Goal: Communication & Community: Share content

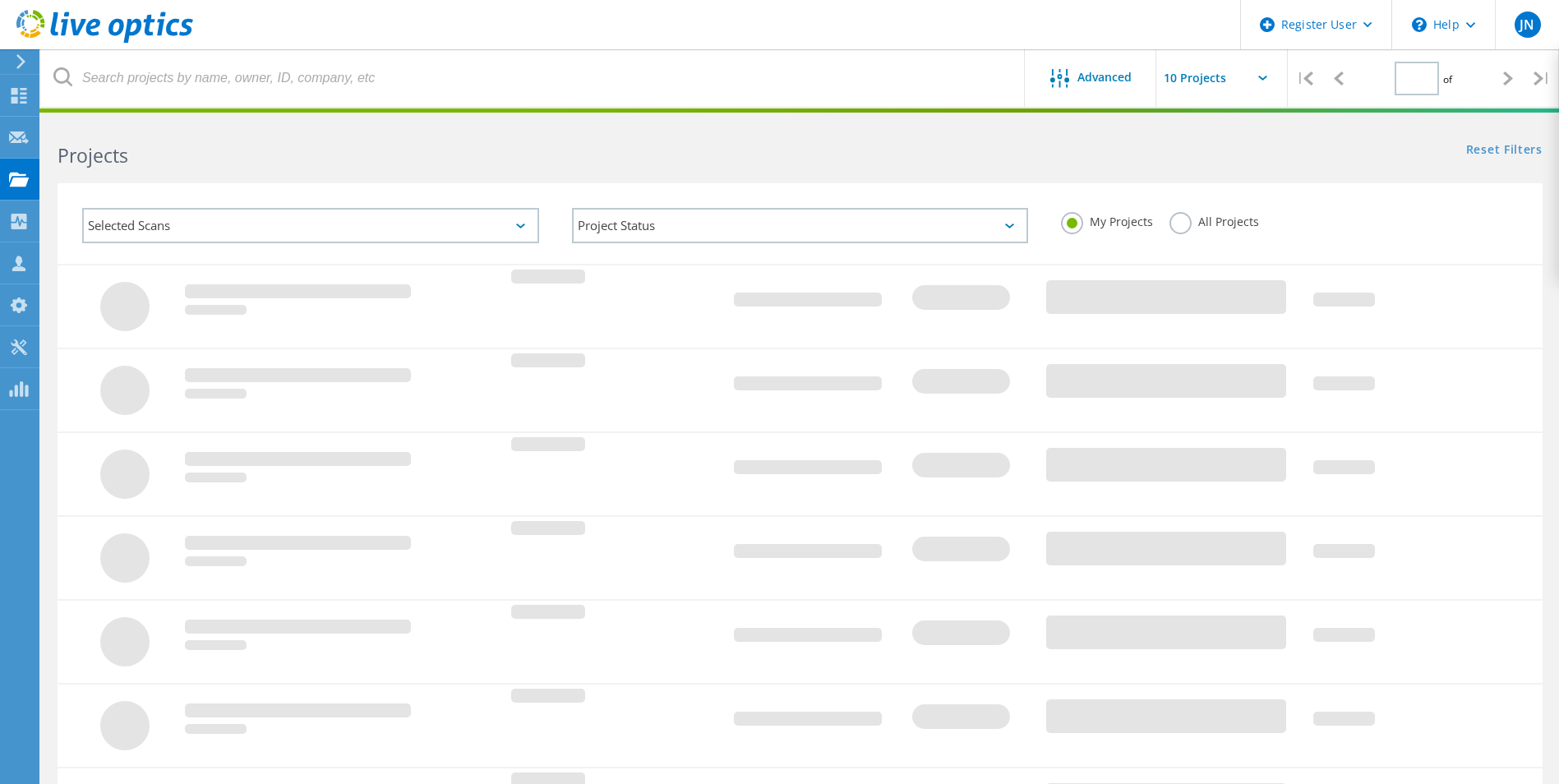
type input "1"
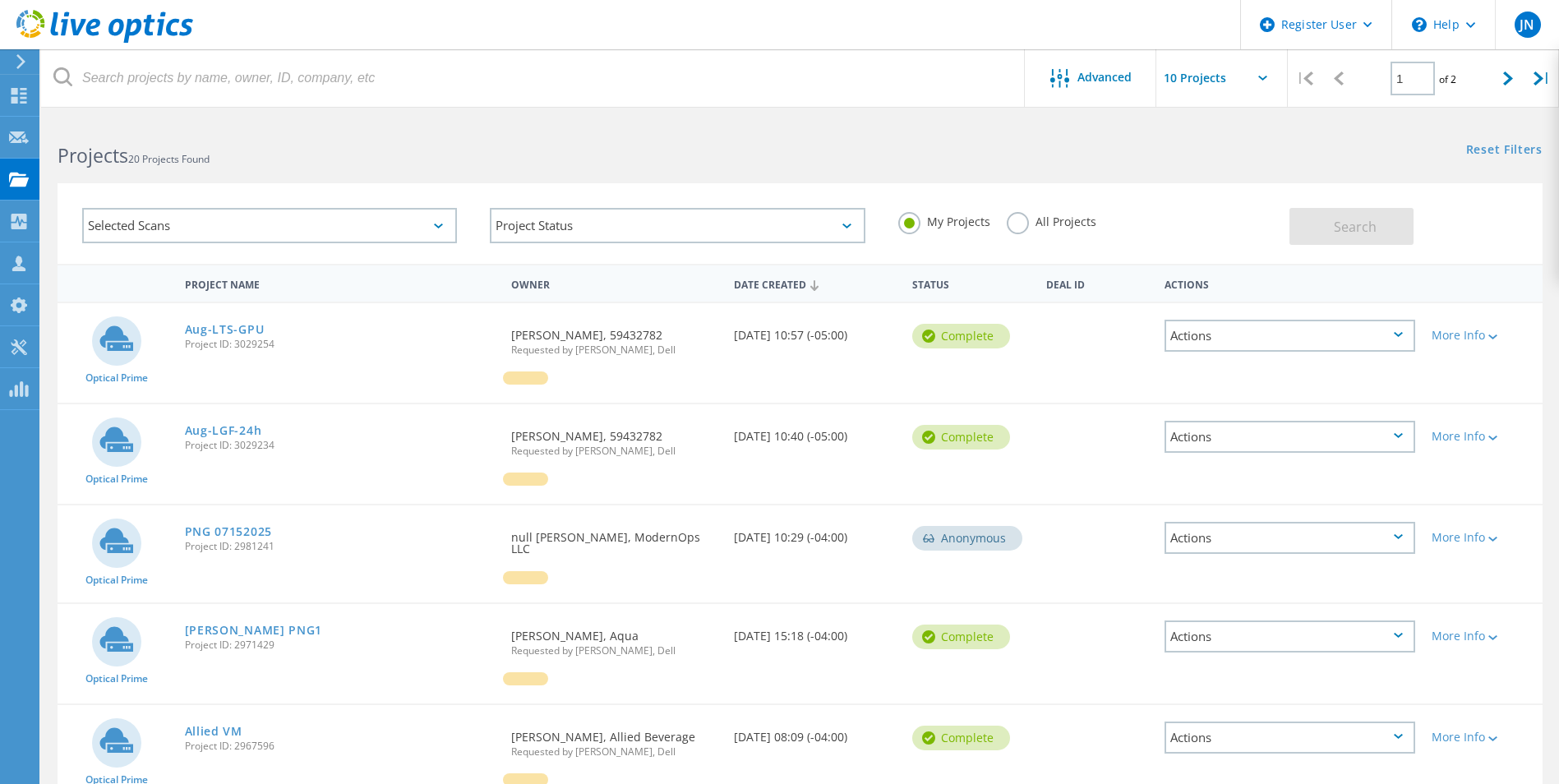
click at [201, 378] on div "Optical Prime Aug-LTS-GPU Project ID: 3029254 Requested By James Clements, 5943…" at bounding box center [799, 353] width 1485 height 99
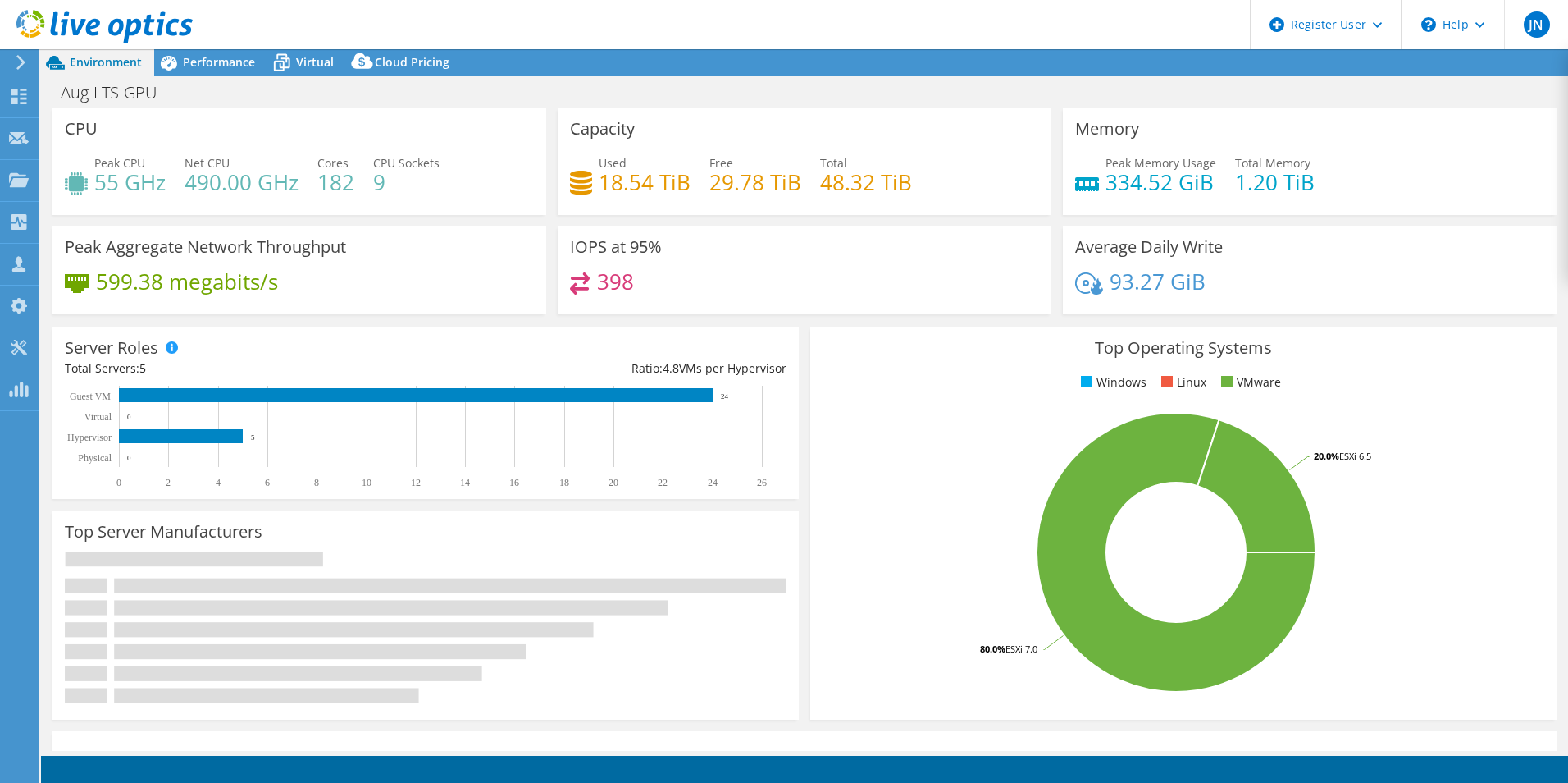
select select "USD"
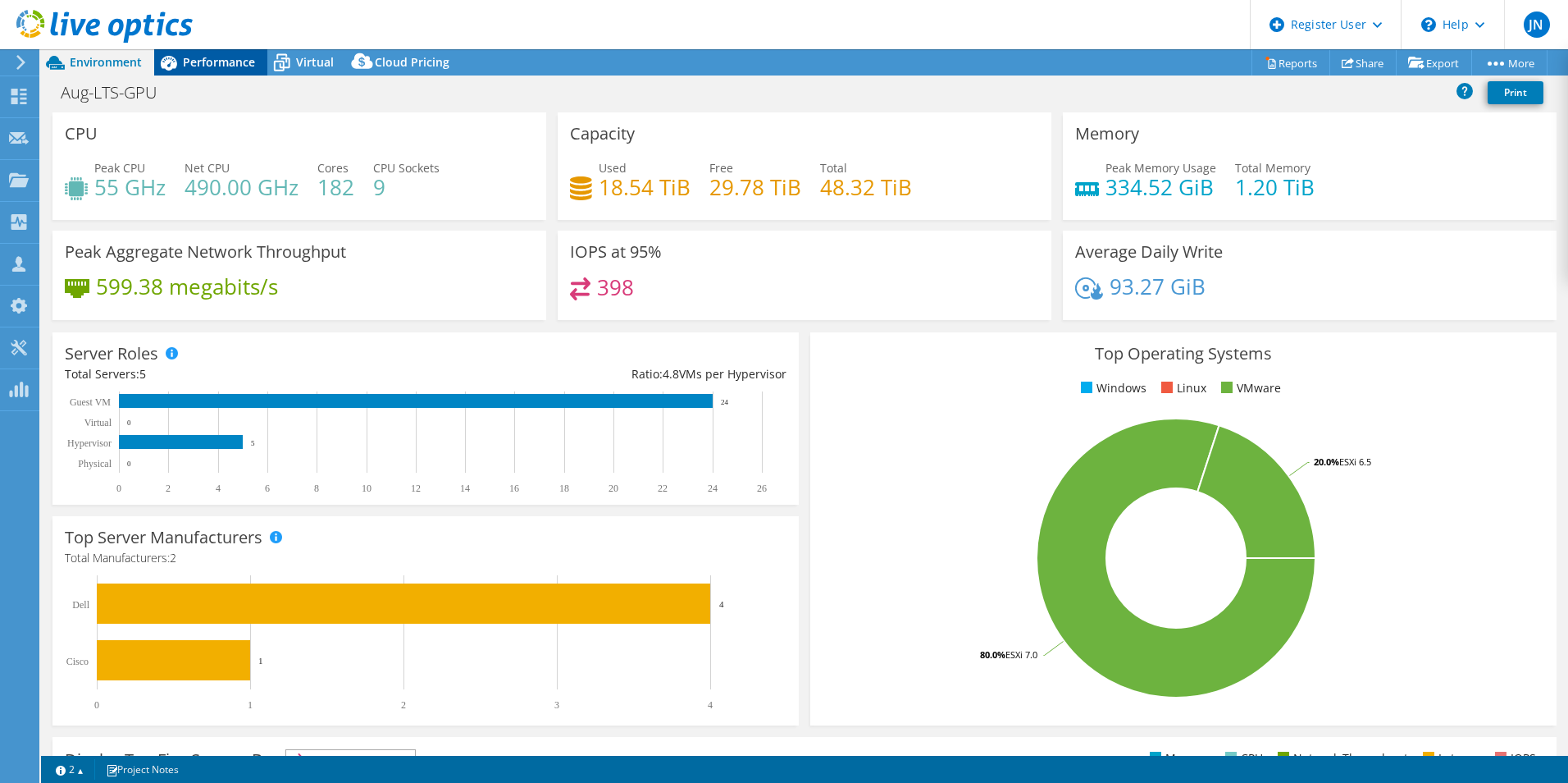
click at [209, 52] on div "Performance" at bounding box center [210, 63] width 113 height 26
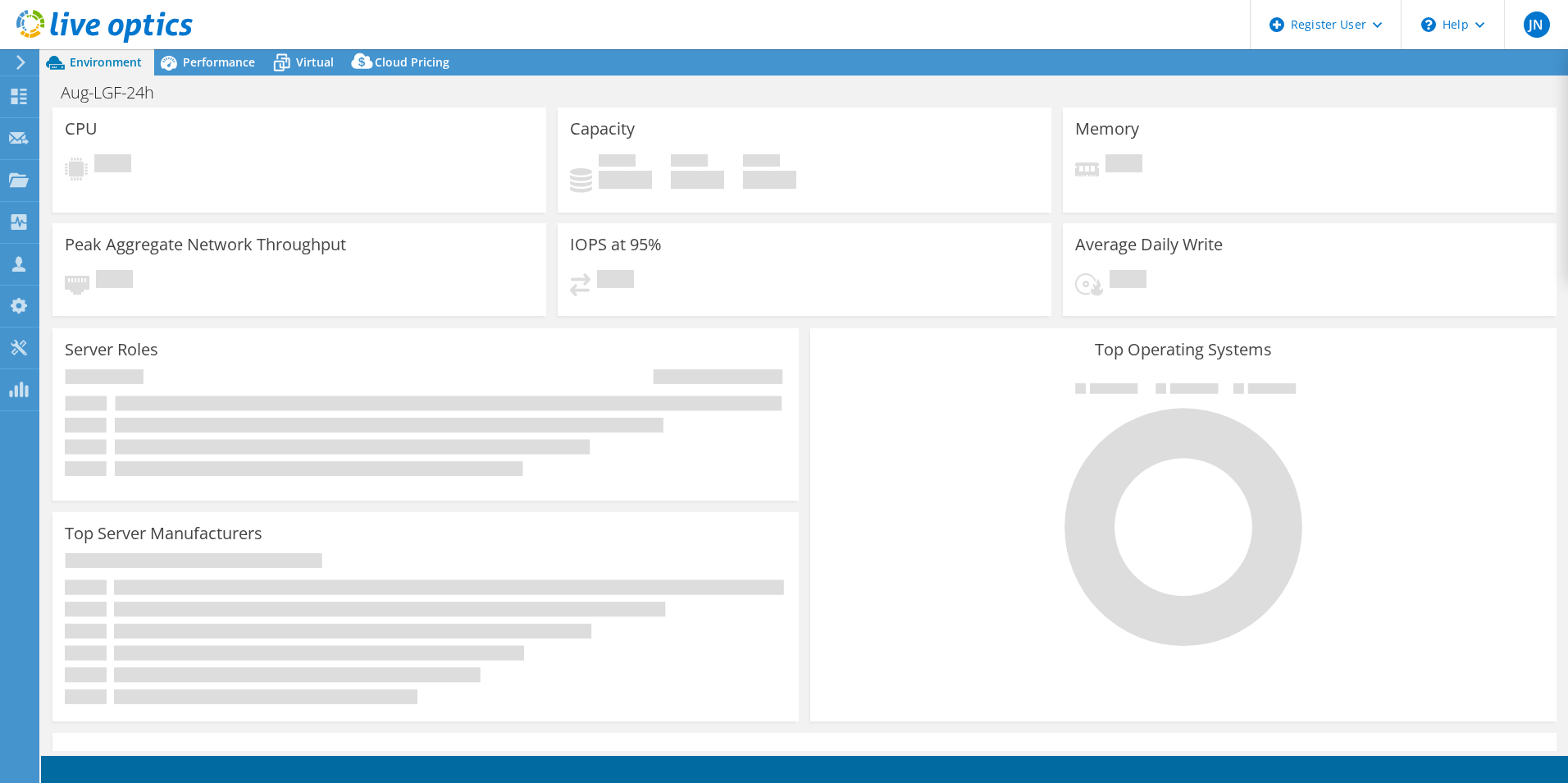
select select "USD"
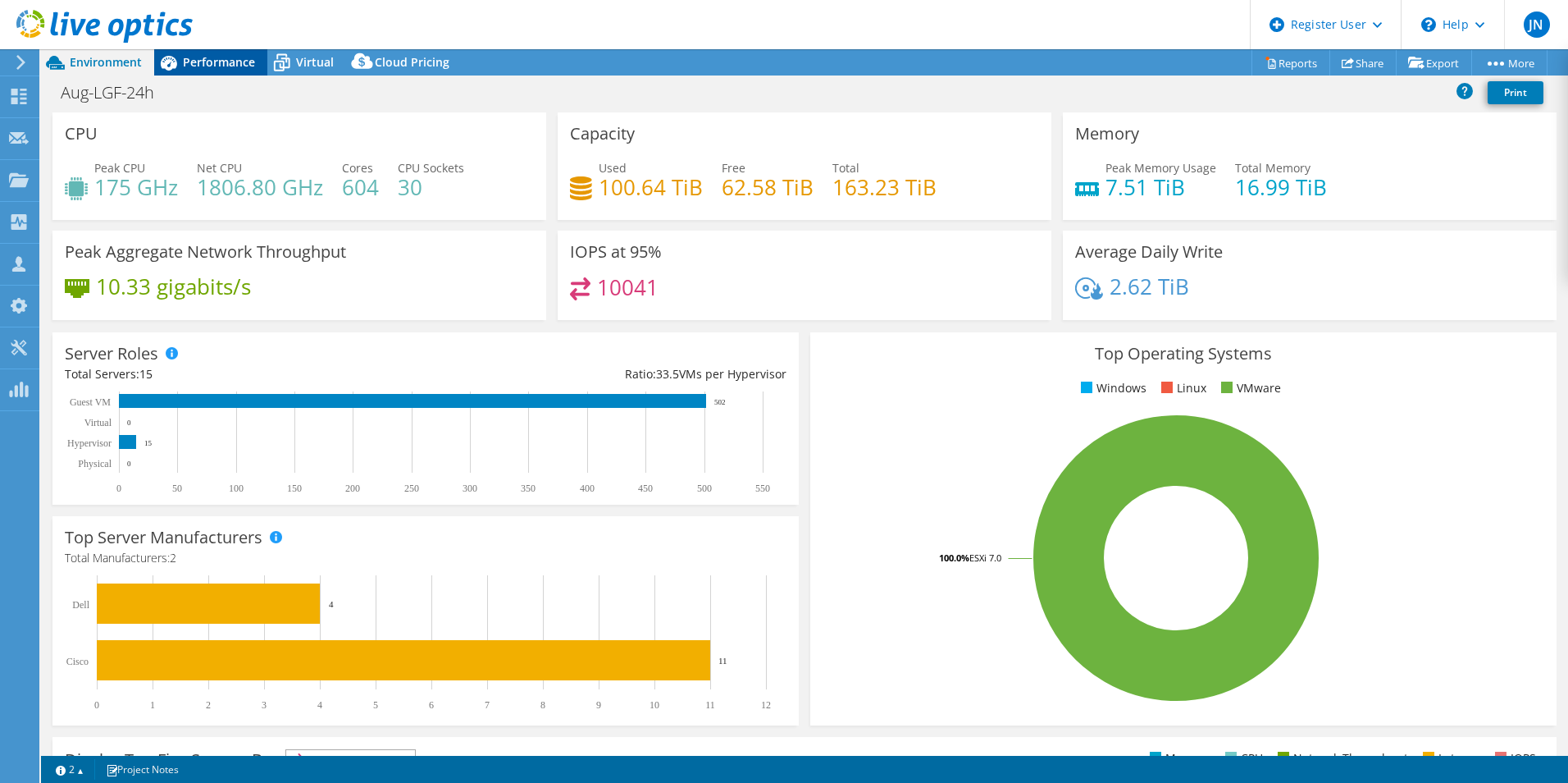
click at [210, 70] on div "Performance" at bounding box center [210, 63] width 113 height 26
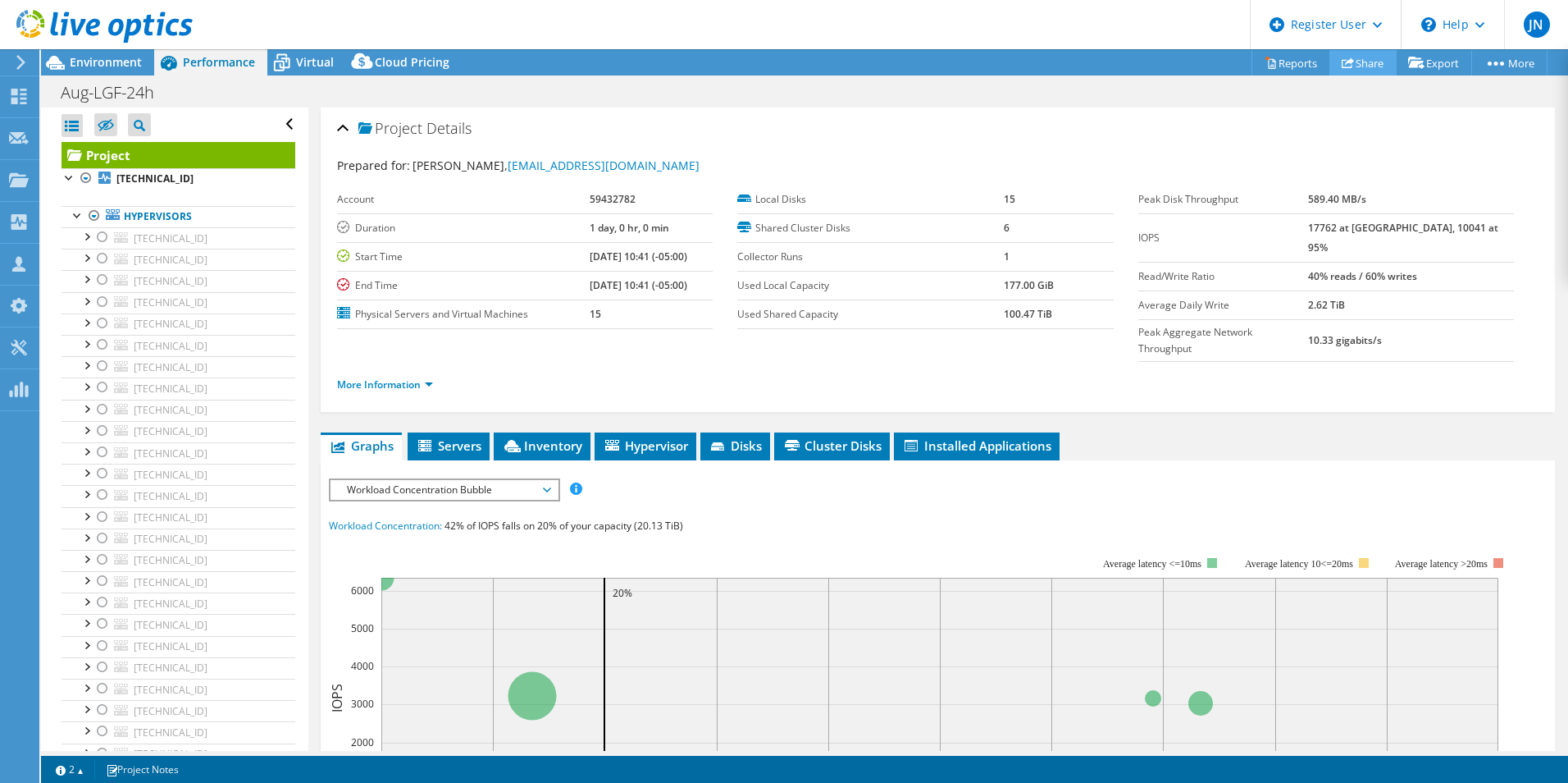
click at [1342, 55] on link "Share" at bounding box center [1363, 63] width 67 height 25
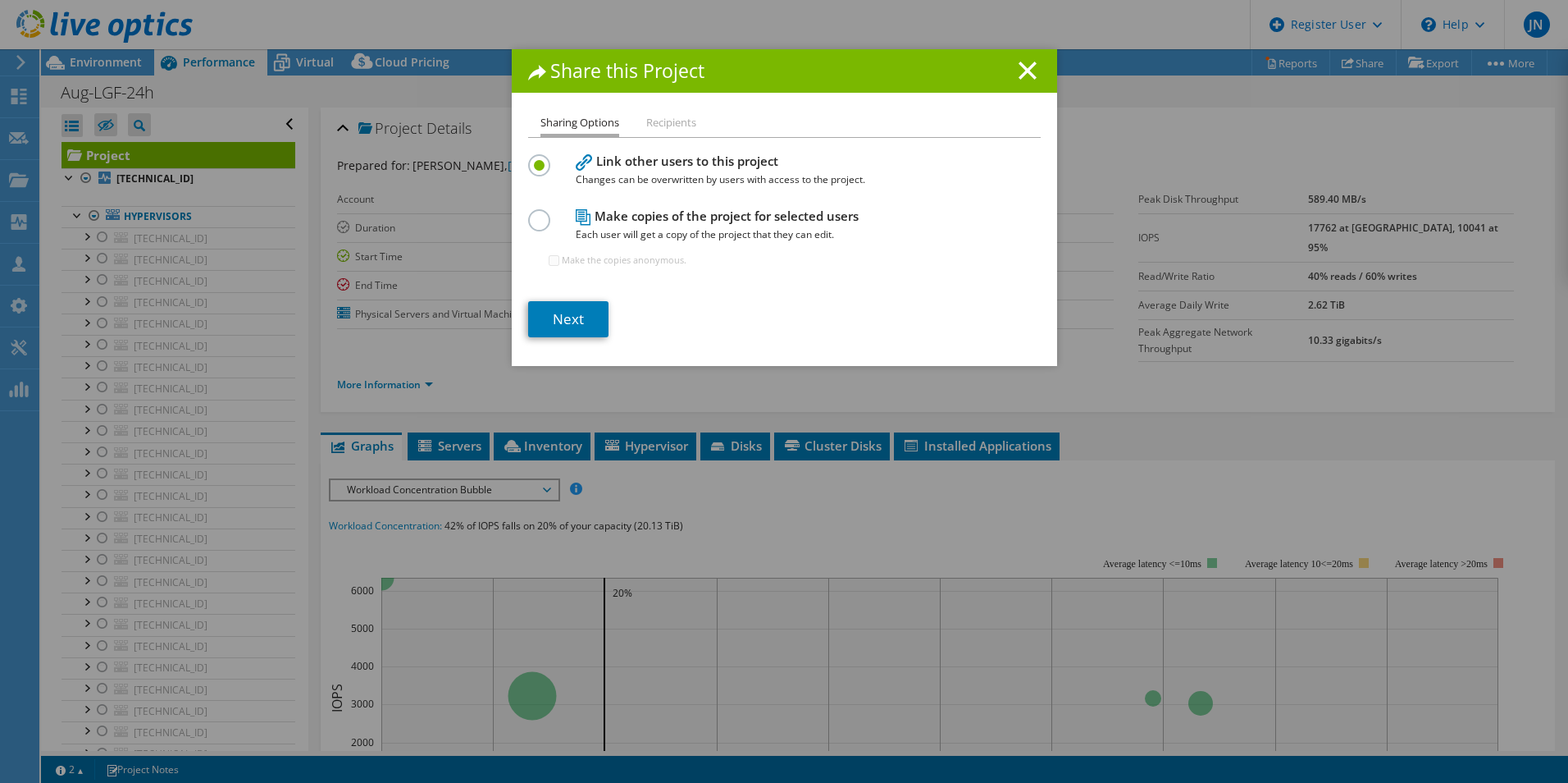
click at [651, 123] on li "Recipients" at bounding box center [671, 123] width 50 height 21
click at [671, 115] on li "Recipients" at bounding box center [671, 123] width 50 height 21
click at [1019, 68] on icon at bounding box center [1028, 70] width 18 height 18
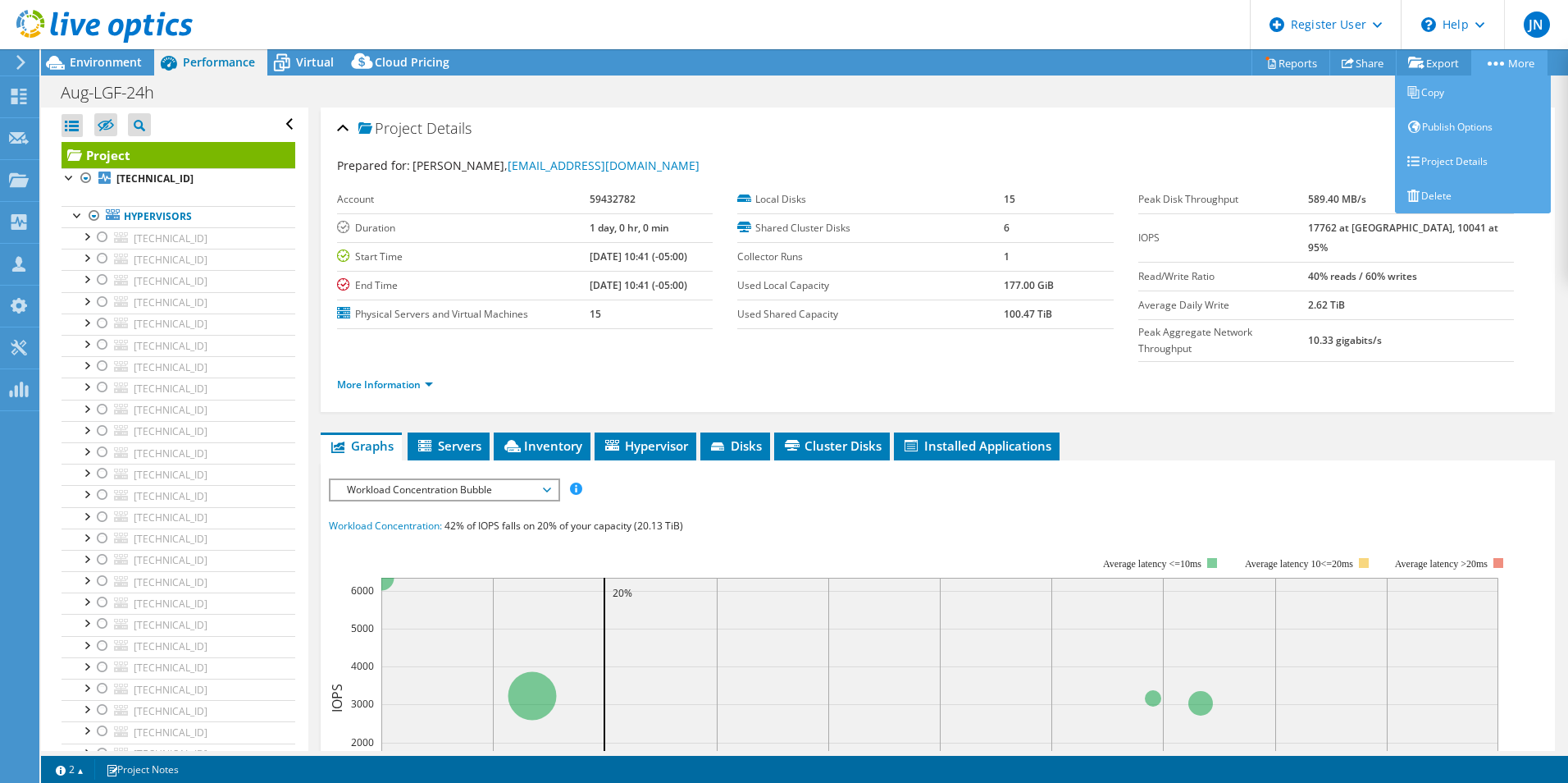
click at [1490, 68] on link "More" at bounding box center [1510, 63] width 77 height 25
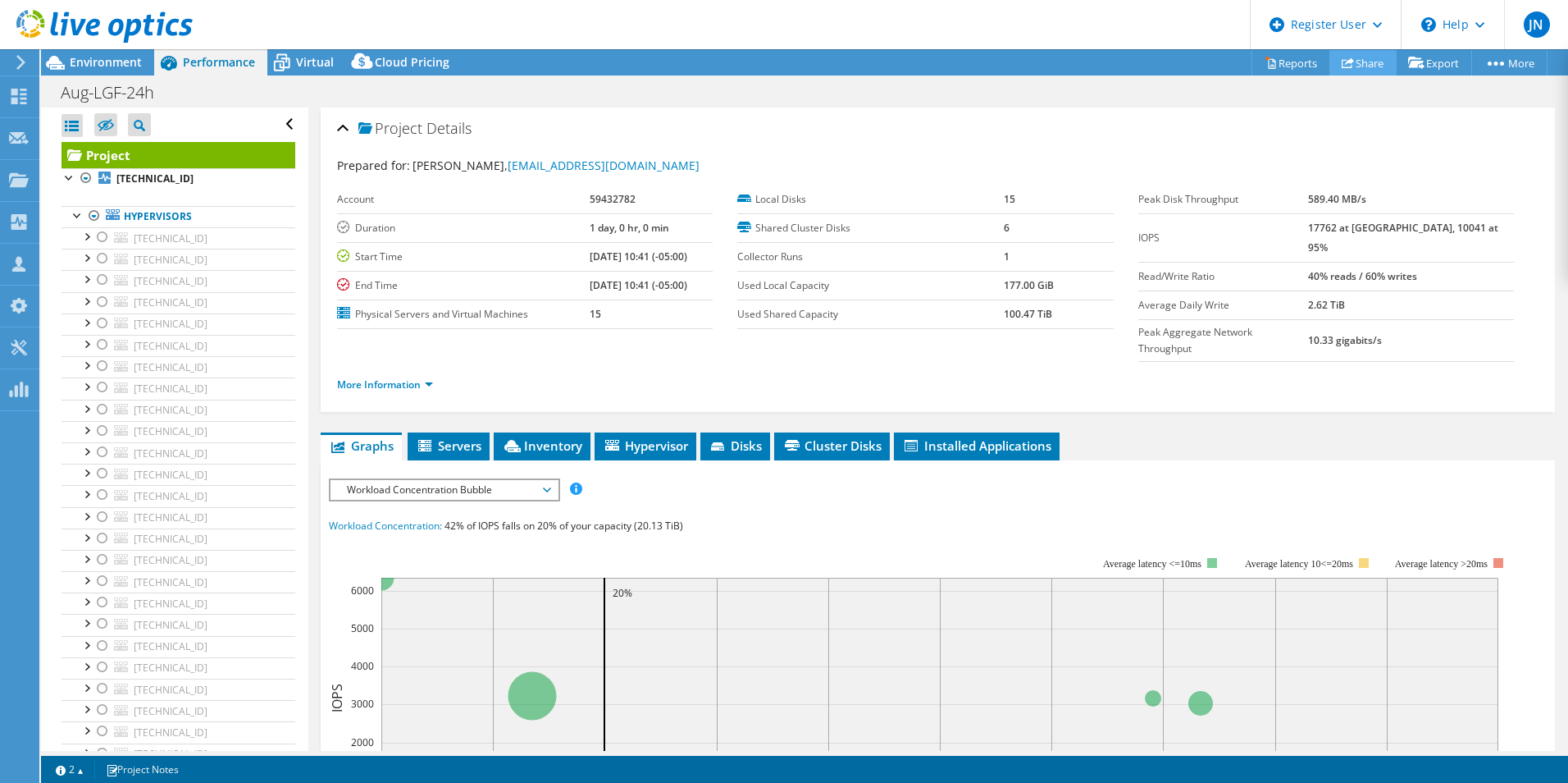
click at [1367, 55] on link "Share" at bounding box center [1363, 63] width 67 height 25
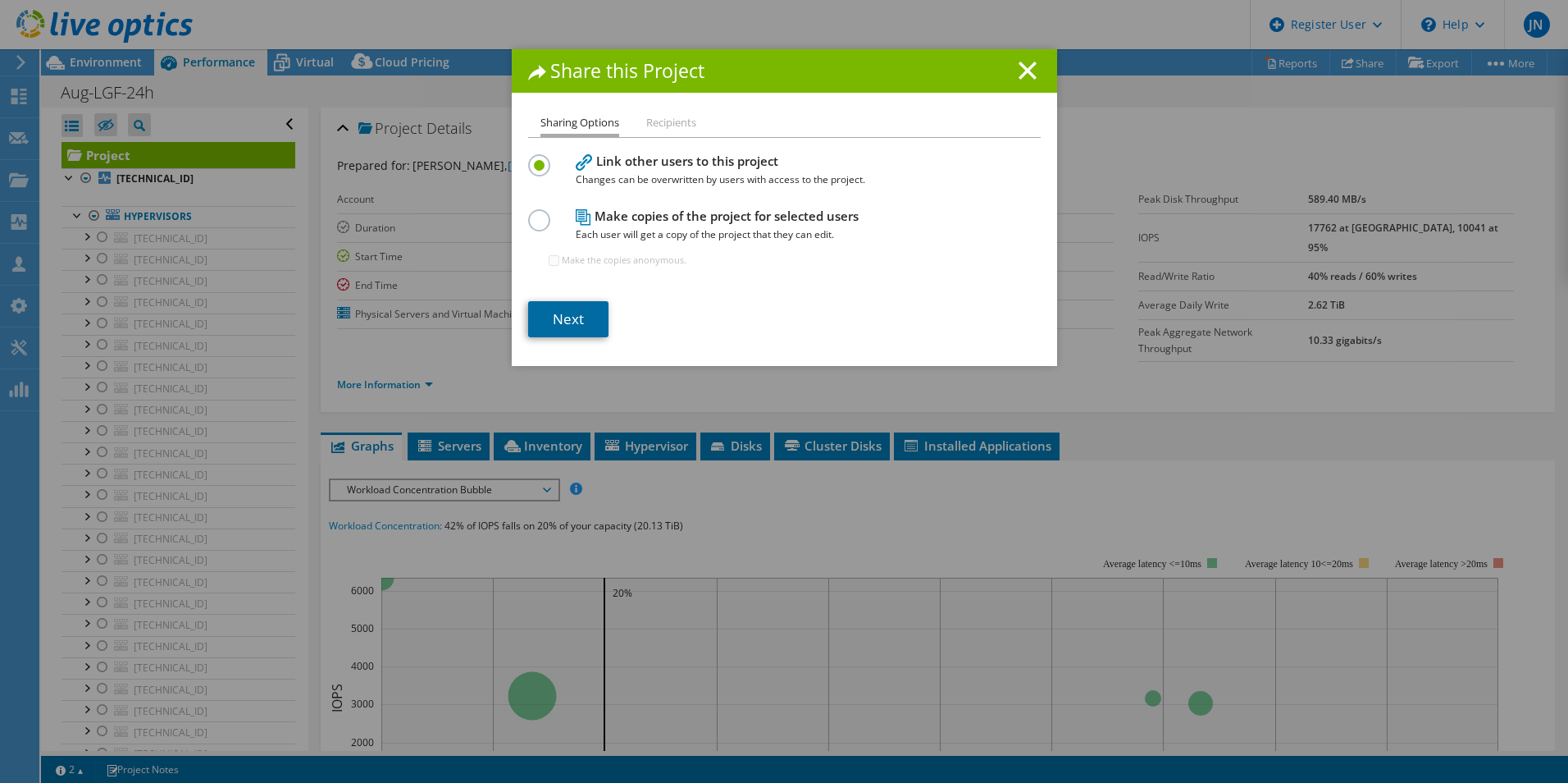
click at [550, 312] on link "Next" at bounding box center [568, 319] width 80 height 36
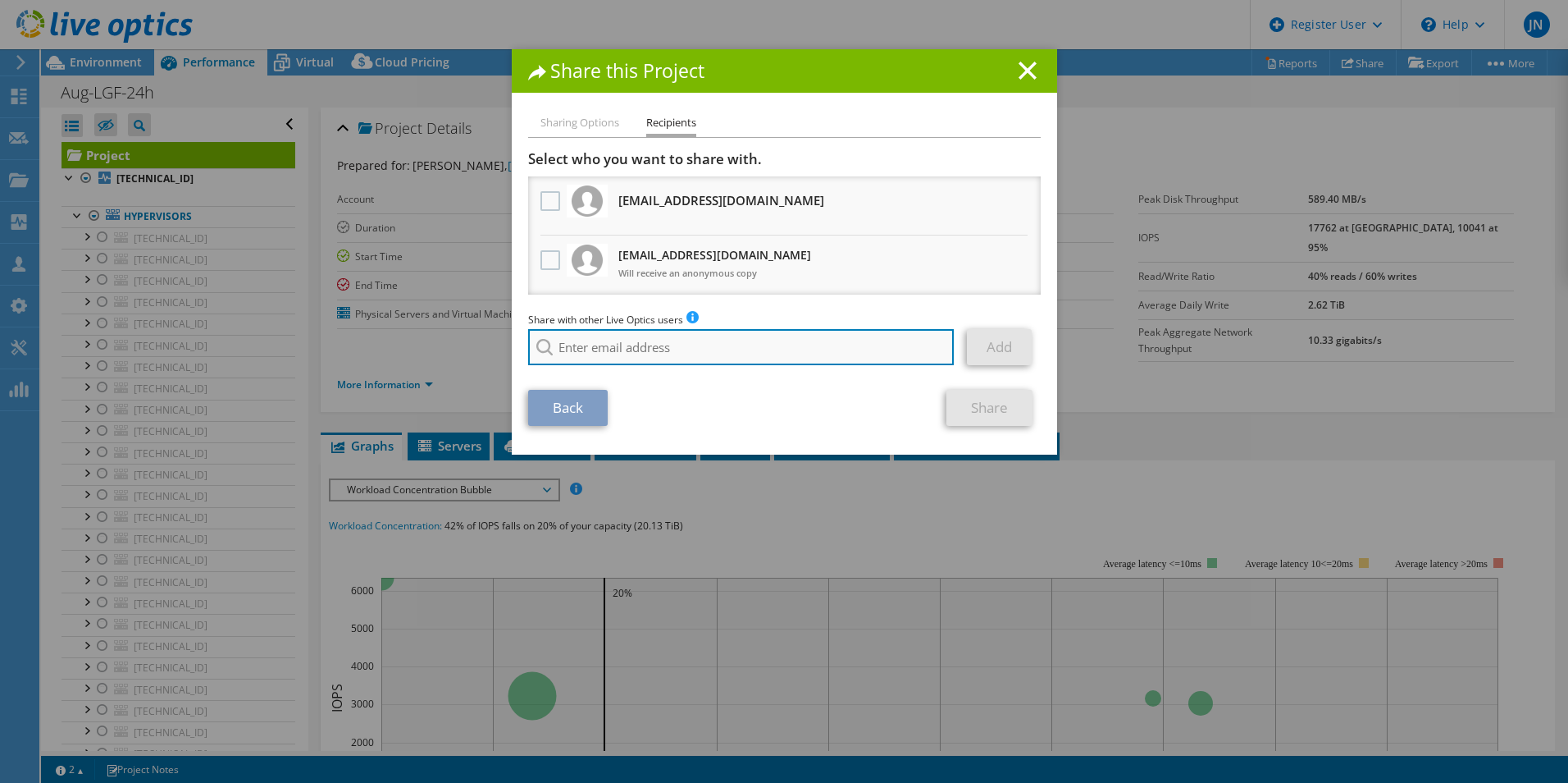
click at [574, 334] on input "search" at bounding box center [741, 347] width 426 height 36
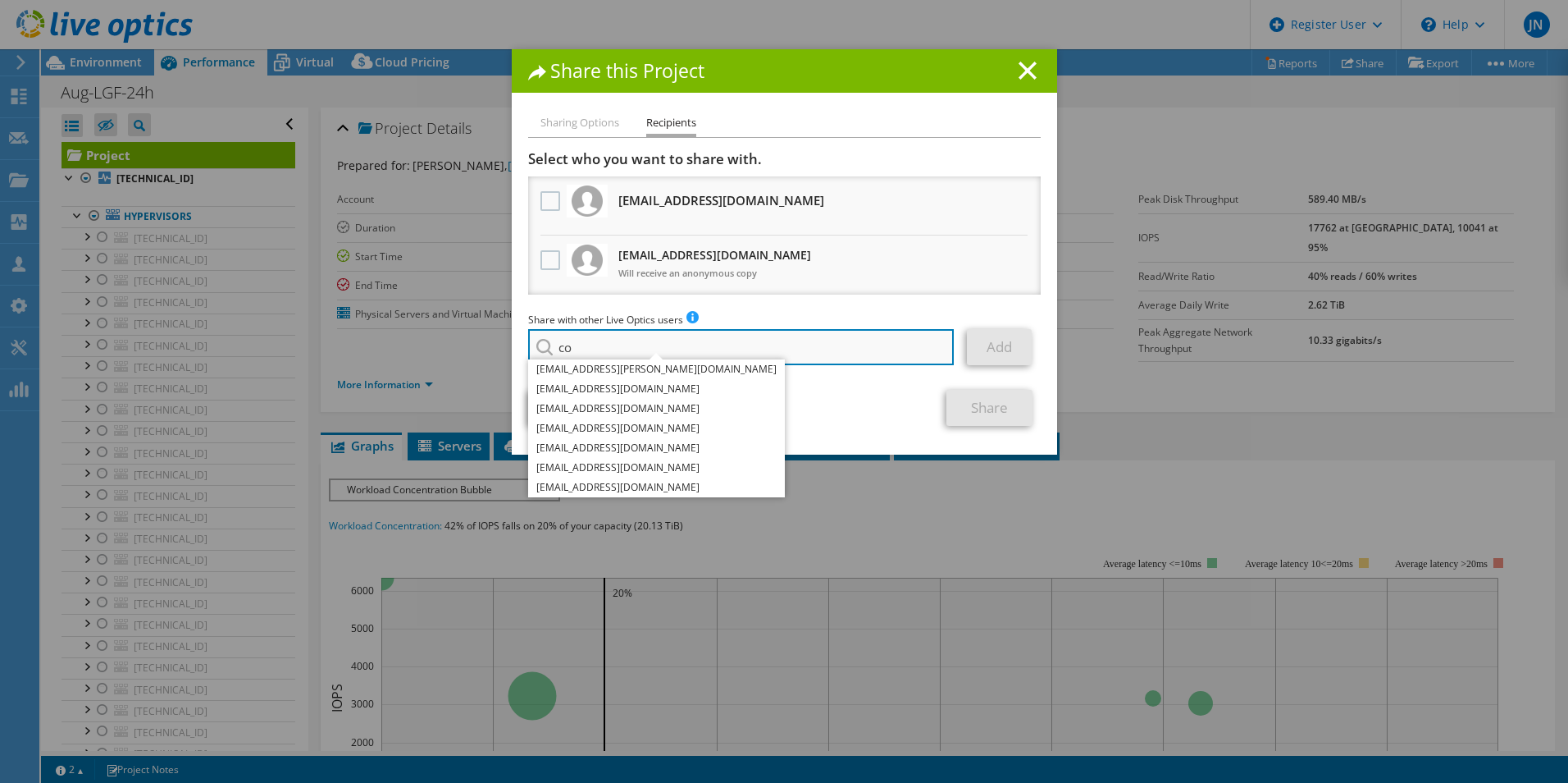
type input "c"
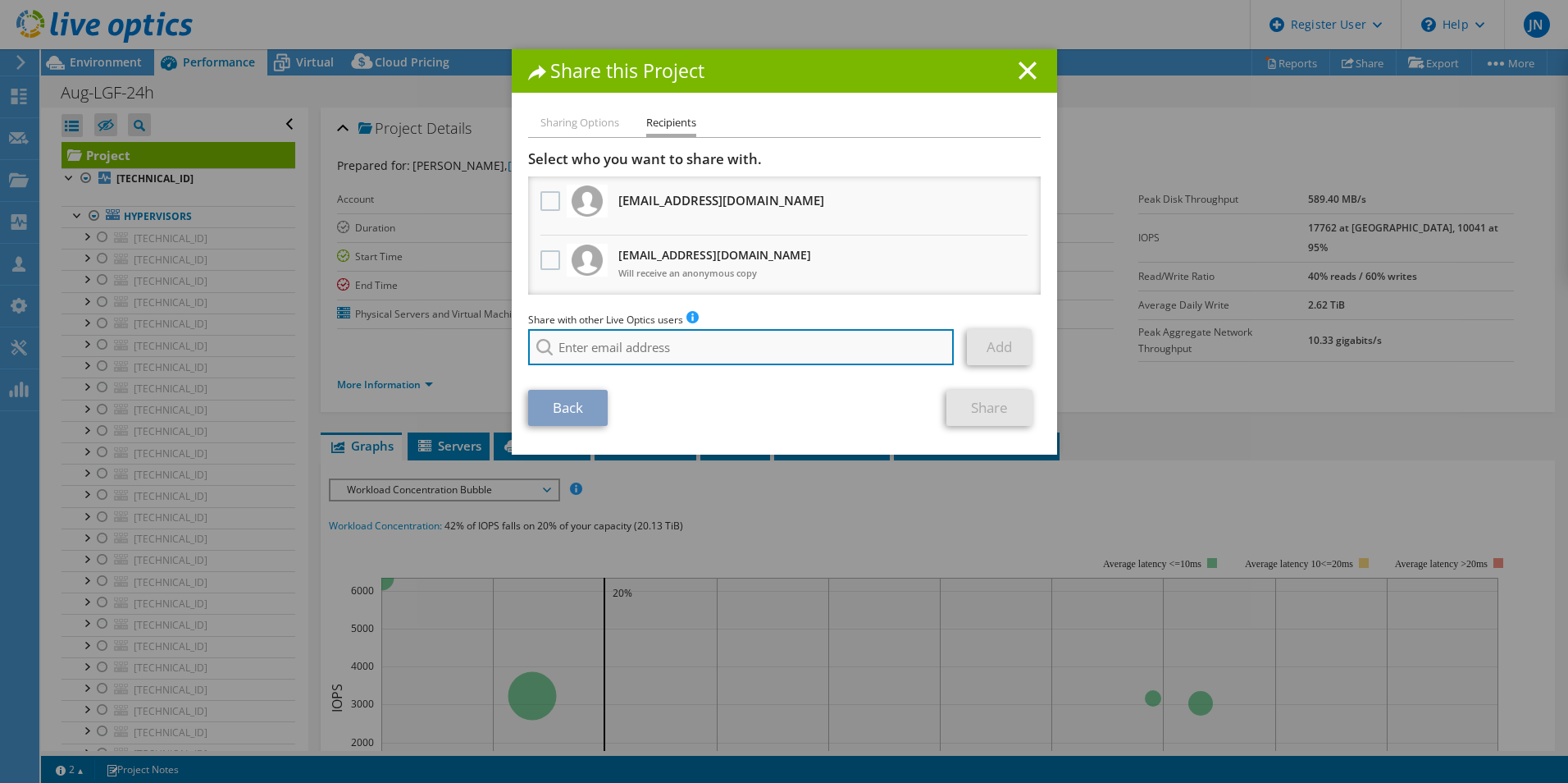
click at [719, 345] on input "search" at bounding box center [741, 347] width 426 height 36
paste input "Conor.Callahan@dell.com"
type input "Conor.Callahan@dell.com"
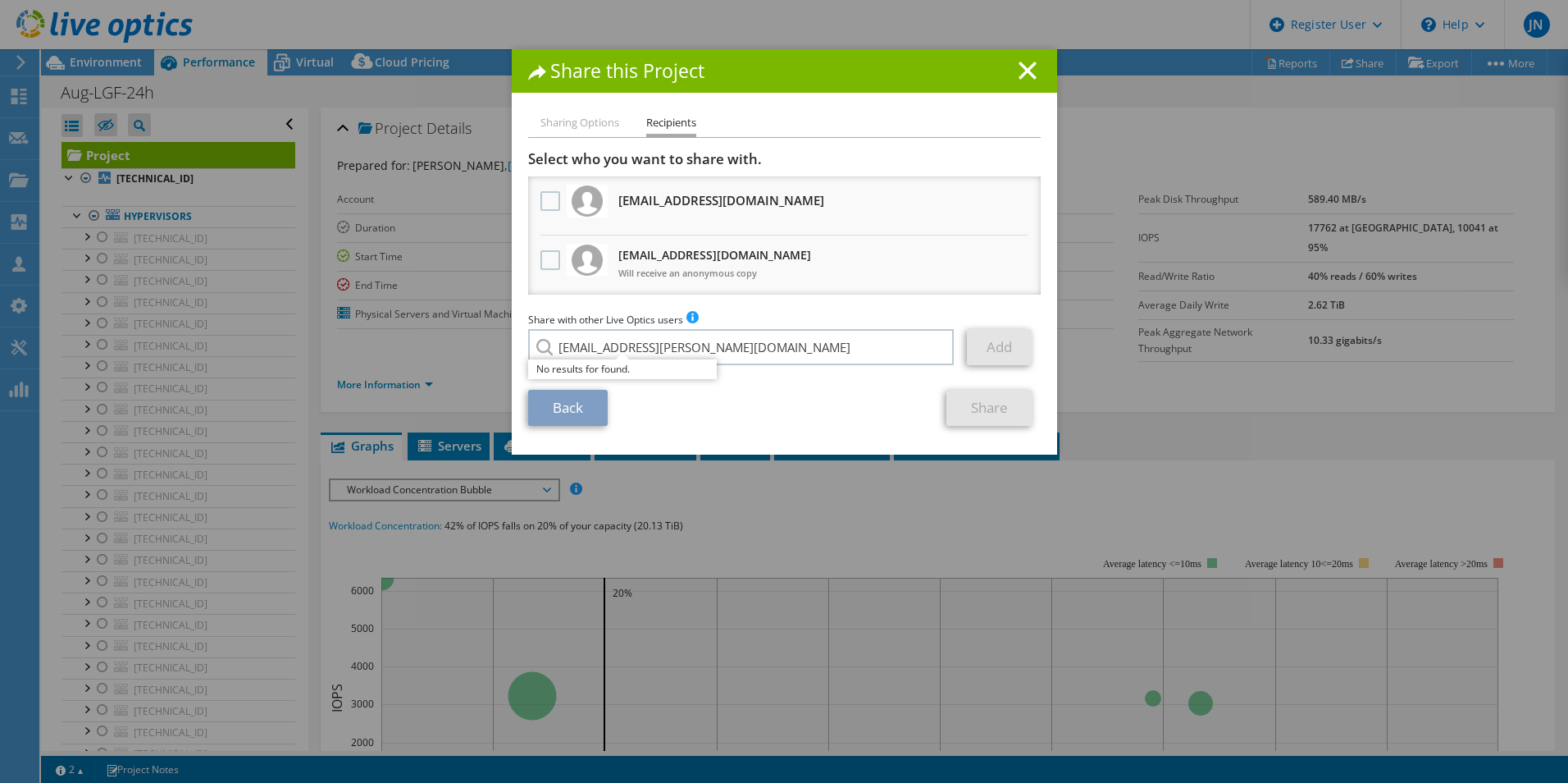
click at [616, 366] on div "No results for found." at bounding box center [623, 369] width 189 height 20
drag, startPoint x: 736, startPoint y: 351, endPoint x: 539, endPoint y: 346, distance: 197.1
click at [539, 346] on div "Conor.Callahan@dell.com No results for found." at bounding box center [741, 347] width 427 height 36
click at [583, 123] on li "Sharing Options" at bounding box center [580, 123] width 79 height 21
click at [1019, 75] on line at bounding box center [1028, 71] width 17 height 17
